Goal: Task Accomplishment & Management: Manage account settings

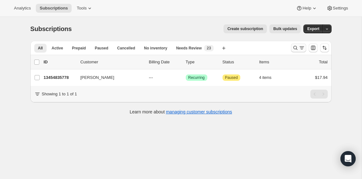
click at [296, 49] on icon "Search and filter results" at bounding box center [296, 48] width 4 height 4
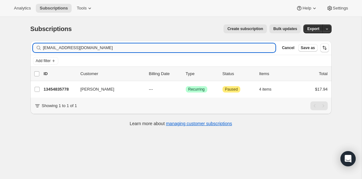
click at [261, 49] on input "[EMAIL_ADDRESS][DOMAIN_NAME]" at bounding box center [159, 47] width 233 height 9
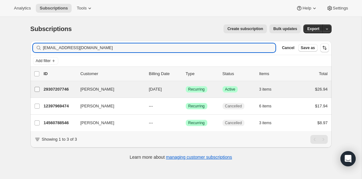
type input "[EMAIL_ADDRESS][DOMAIN_NAME]"
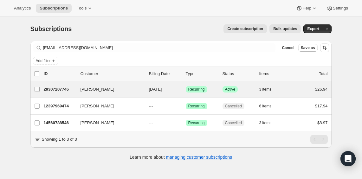
click at [37, 90] on input "[PERSON_NAME]" at bounding box center [37, 89] width 5 height 5
checkbox input "true"
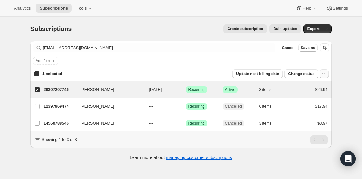
click at [326, 74] on icon "button" at bounding box center [324, 74] width 6 height 6
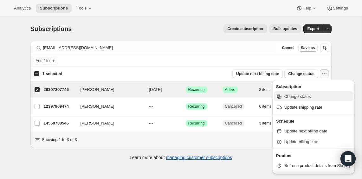
click at [303, 97] on span "Change status" at bounding box center [298, 96] width 27 height 5
select select "18"
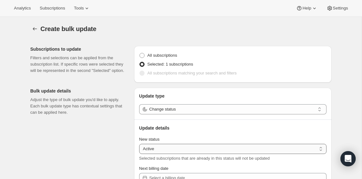
click at [262, 150] on select "Active Paused Cancelled" at bounding box center [233, 149] width 188 height 10
select select "cancelled"
click at [139, 144] on select "Active Paused Cancelled" at bounding box center [233, 149] width 188 height 10
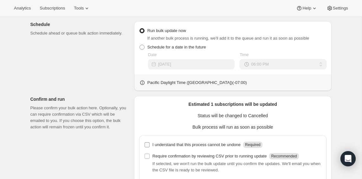
click at [206, 148] on p "I understand that this process cannot be undone" at bounding box center [197, 145] width 88 height 6
click at [150, 148] on input "I understand that this process cannot be undone Required" at bounding box center [147, 144] width 5 height 5
checkbox input "true"
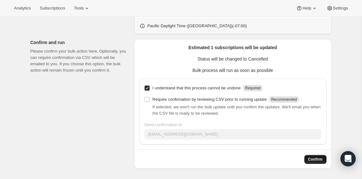
click at [311, 161] on span "Confirm" at bounding box center [315, 159] width 15 height 5
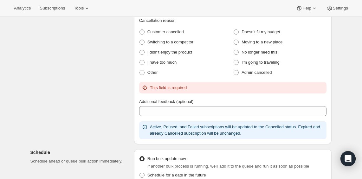
scroll to position [135, 0]
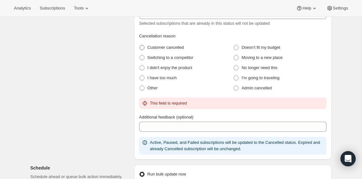
click at [165, 47] on span "Customer cancelled" at bounding box center [166, 47] width 36 height 5
click at [140, 45] on cancelled "Customer cancelled" at bounding box center [140, 45] width 0 height 0
radio cancelled "true"
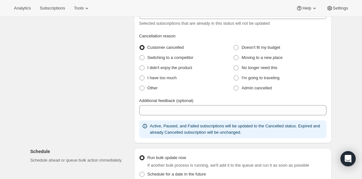
scroll to position [319, 0]
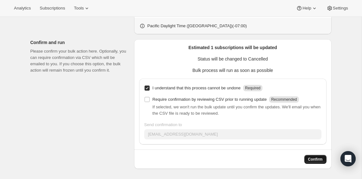
click at [313, 162] on span "Confirm" at bounding box center [315, 159] width 15 height 5
